Goal: Transaction & Acquisition: Purchase product/service

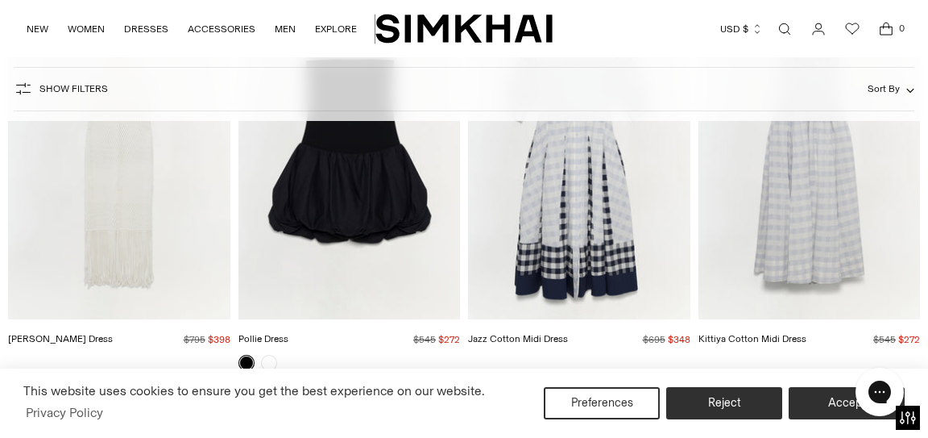
scroll to position [240, 0]
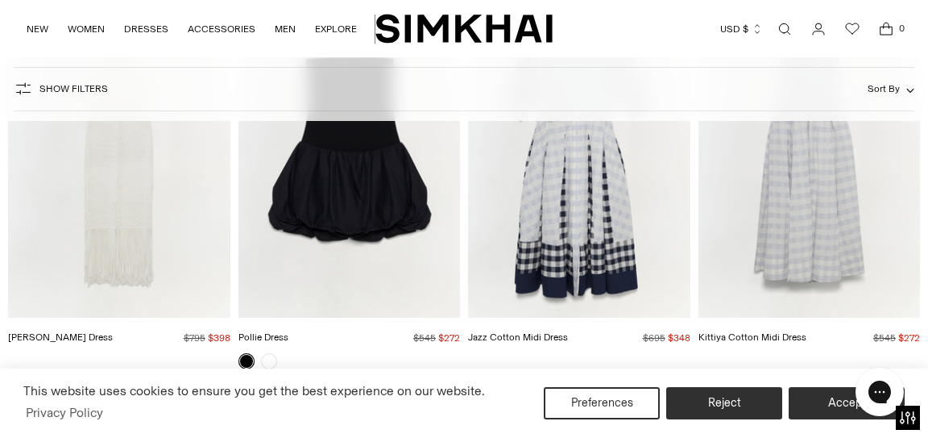
click at [0, 0] on img "Jazz Cotton Midi Dress" at bounding box center [0, 0] width 0 height 0
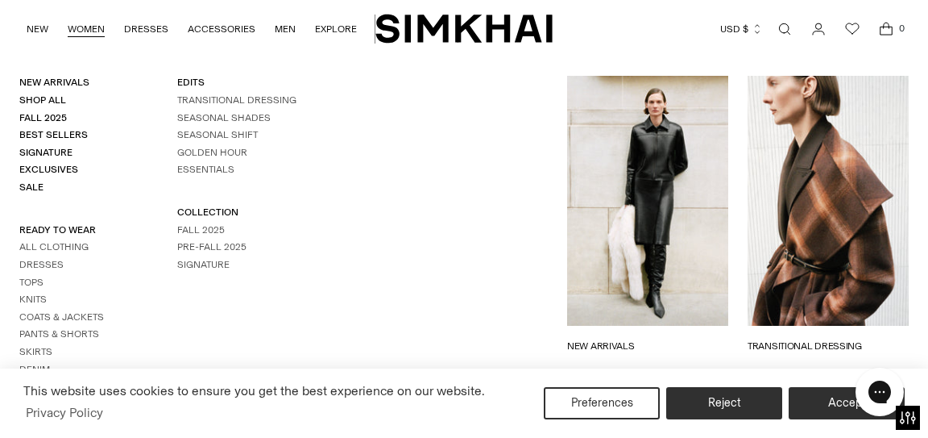
scroll to position [314, 0]
click at [71, 135] on link "Best Sellers" at bounding box center [53, 134] width 68 height 11
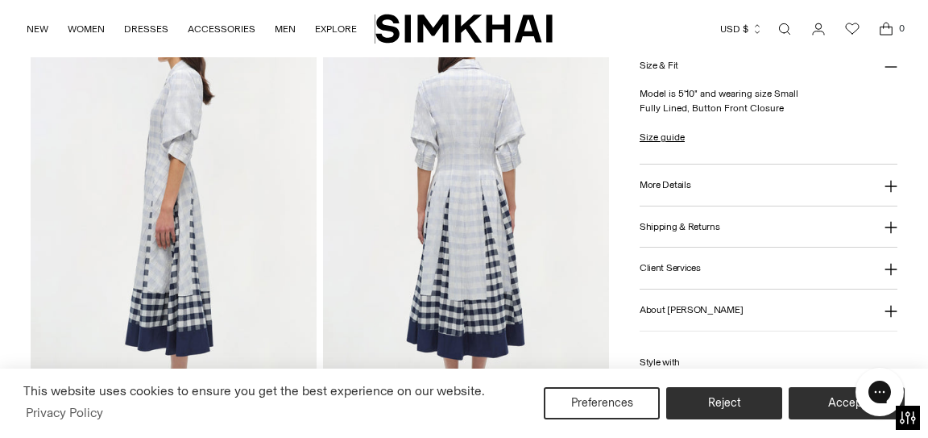
scroll to position [575, 0]
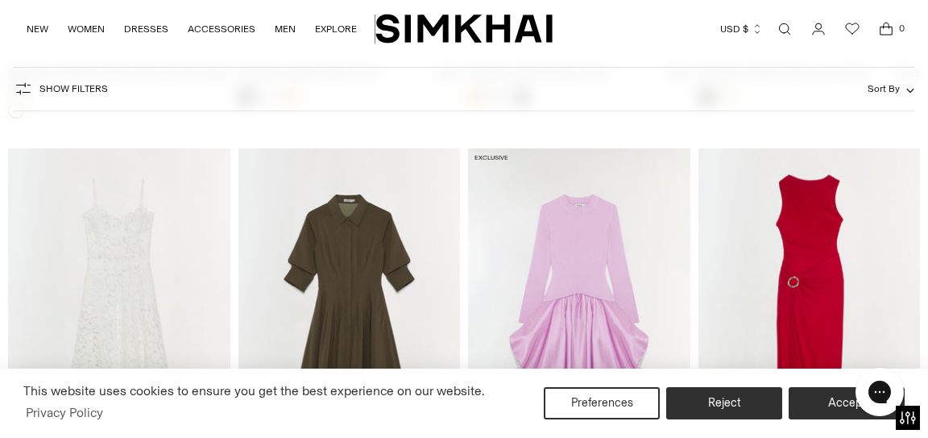
scroll to position [3389, 0]
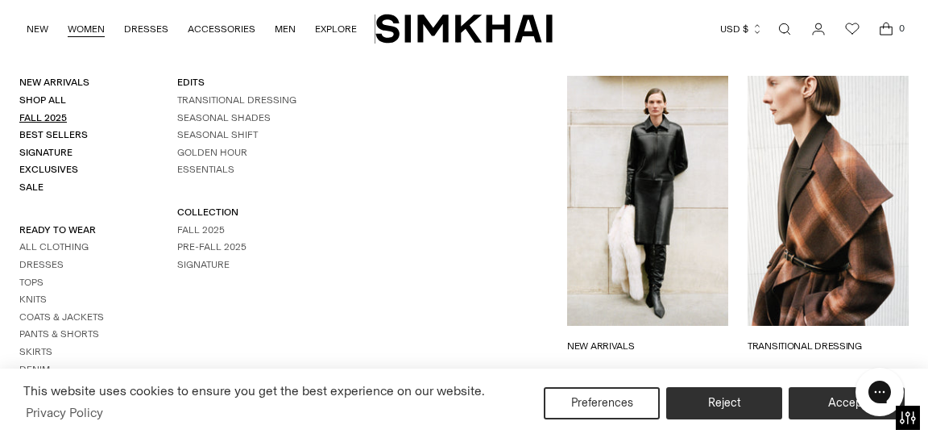
click at [62, 118] on link "Fall 2025" at bounding box center [43, 117] width 48 height 11
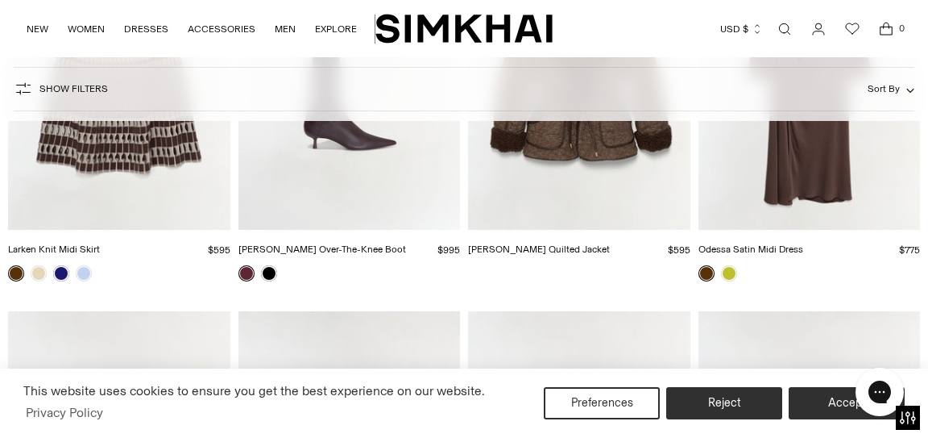
scroll to position [3212, 0]
